Goal: Subscribe to service/newsletter

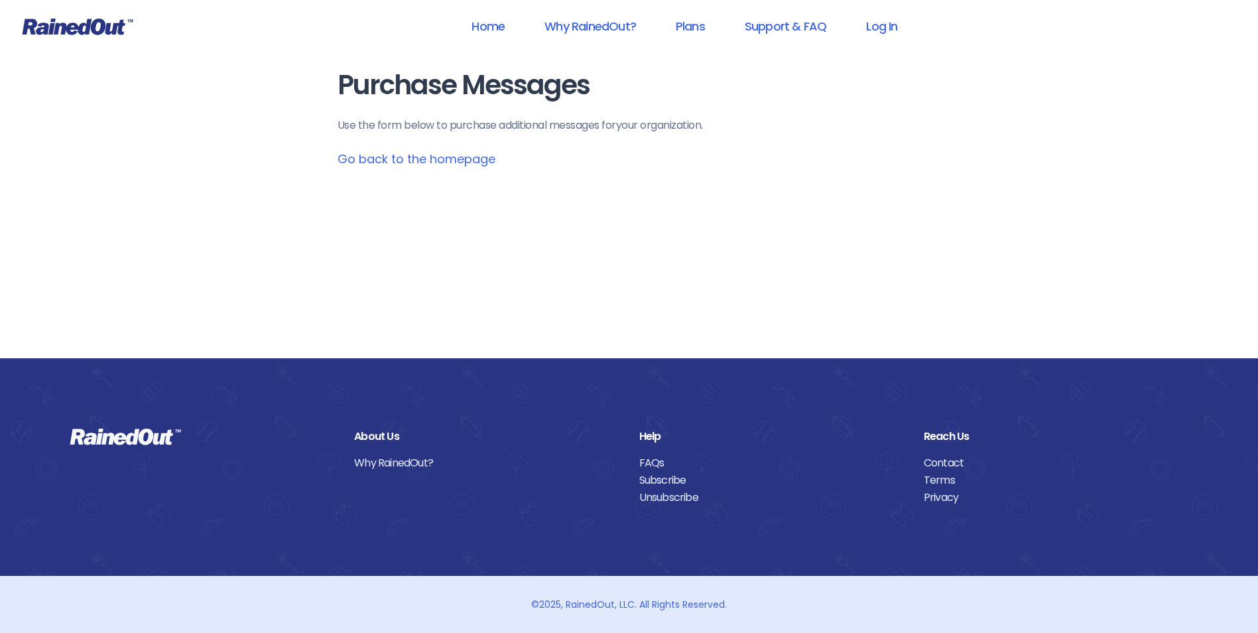
click at [466, 160] on link "Go back to the homepage" at bounding box center [417, 159] width 158 height 17
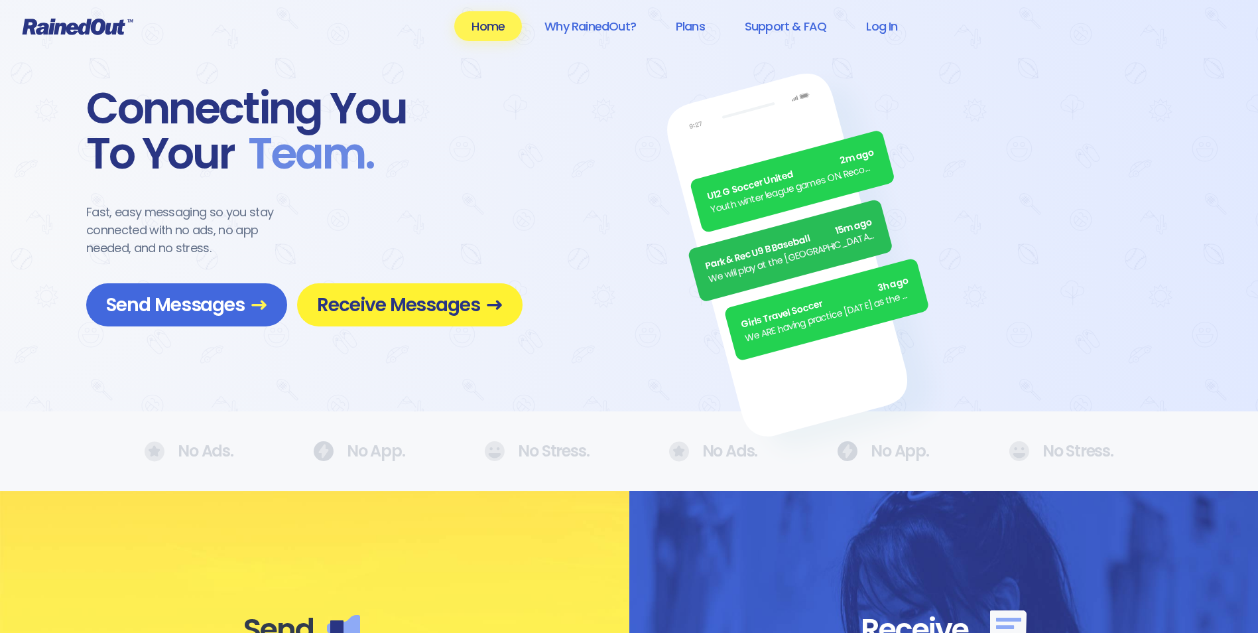
click at [410, 306] on span "Receive Messages" at bounding box center [410, 304] width 186 height 23
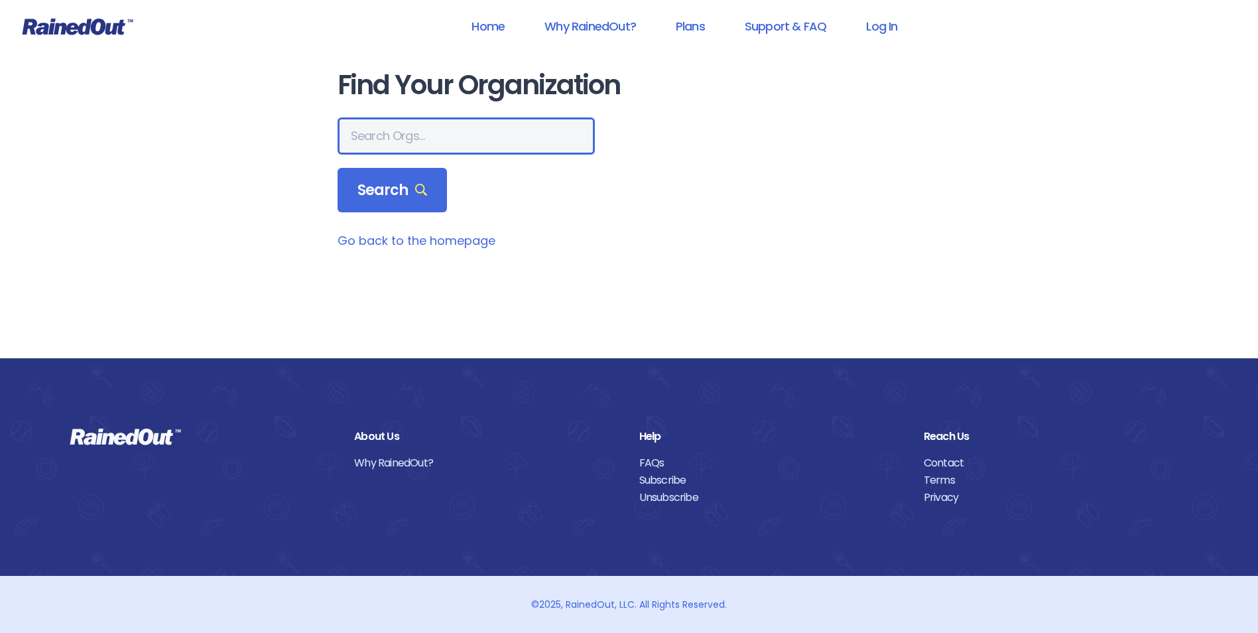
click at [393, 141] on input "text" at bounding box center [466, 135] width 257 height 37
type input "bct"
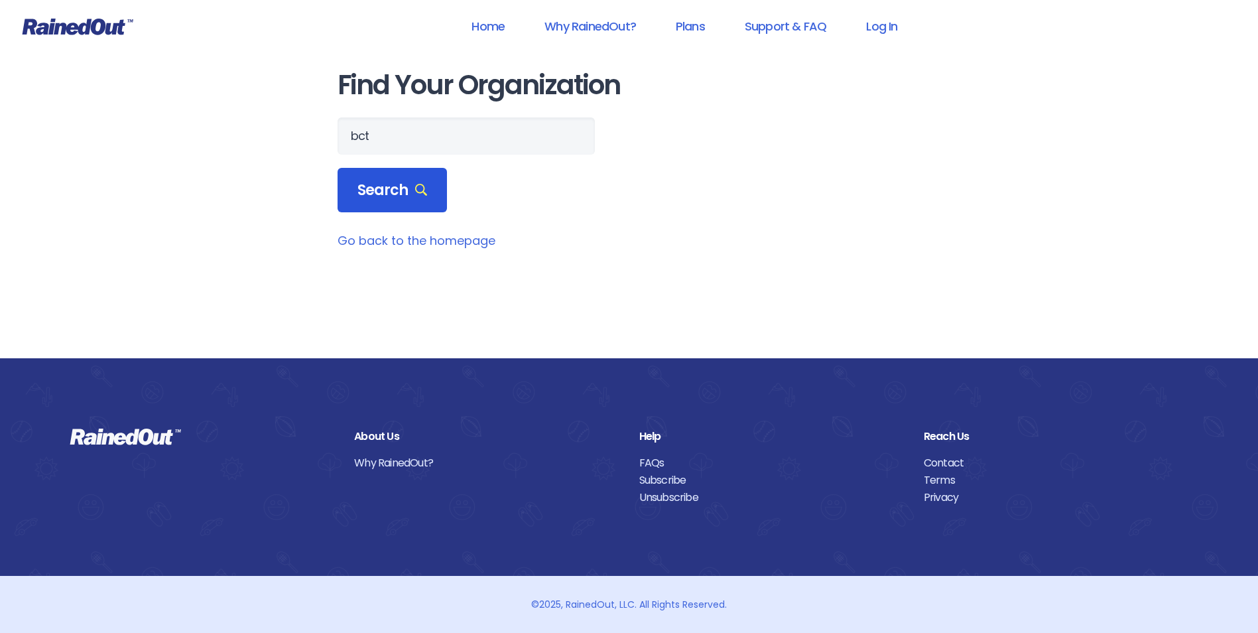
click at [379, 183] on span "Search" at bounding box center [392, 190] width 70 height 19
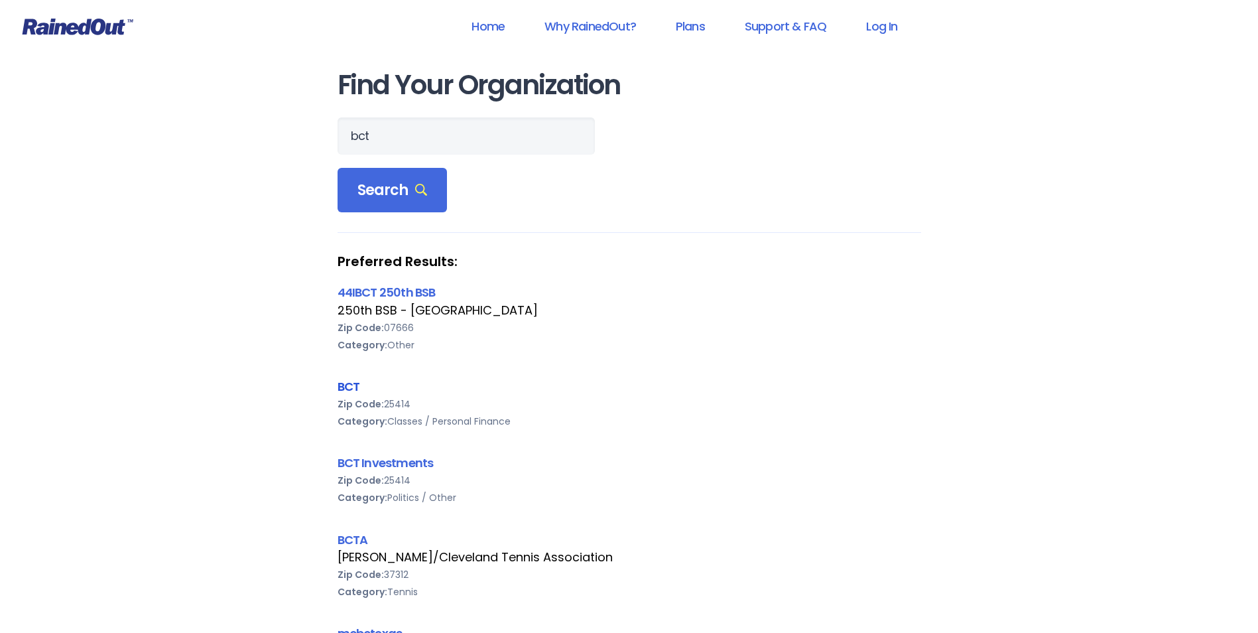
click at [348, 386] on link "BCT" at bounding box center [349, 386] width 23 height 17
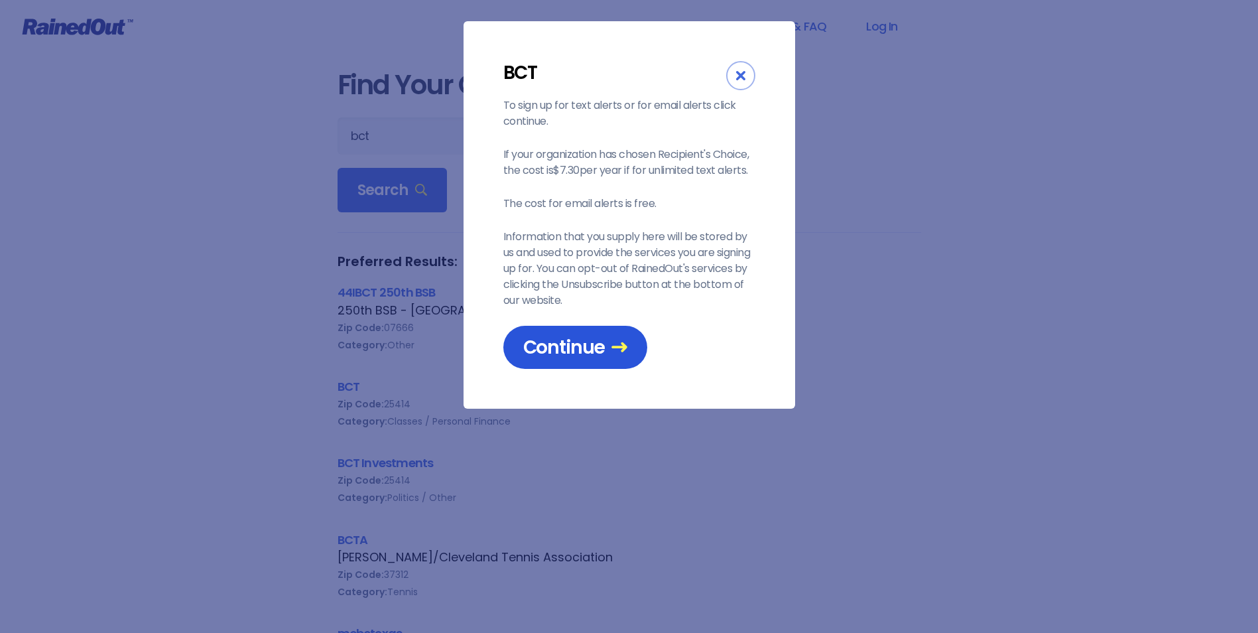
click at [543, 350] on span "Continue" at bounding box center [575, 347] width 104 height 23
